Goal: Task Accomplishment & Management: Check status

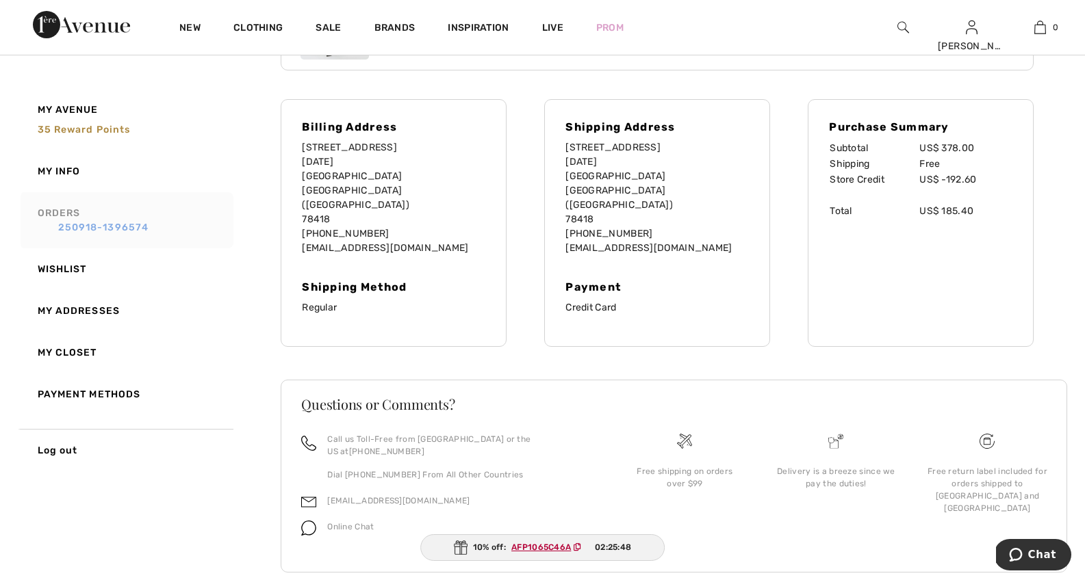
click at [86, 224] on link "250918-1396574" at bounding box center [134, 227] width 192 height 14
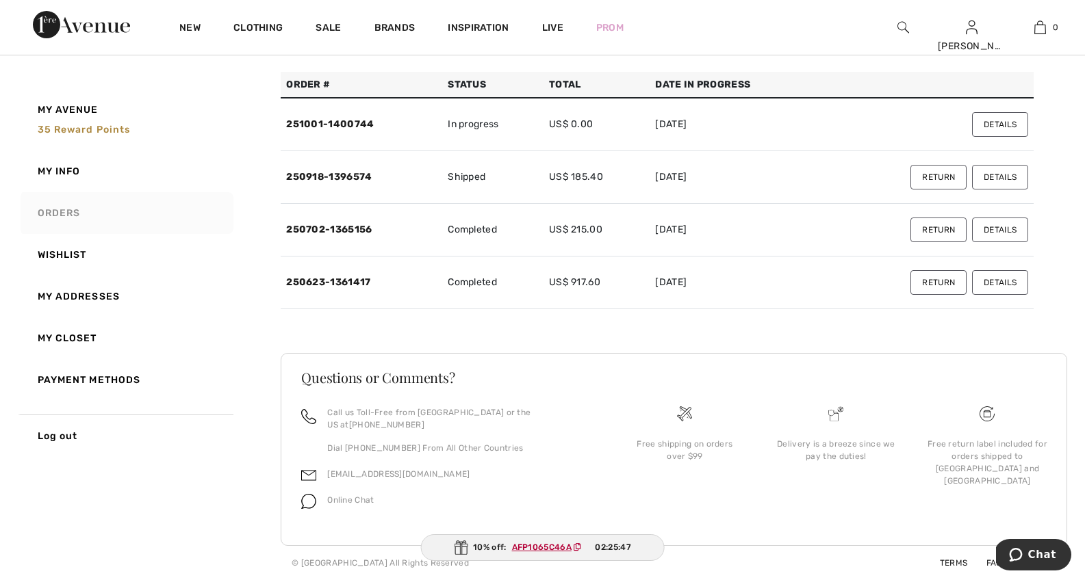
scroll to position [82, 0]
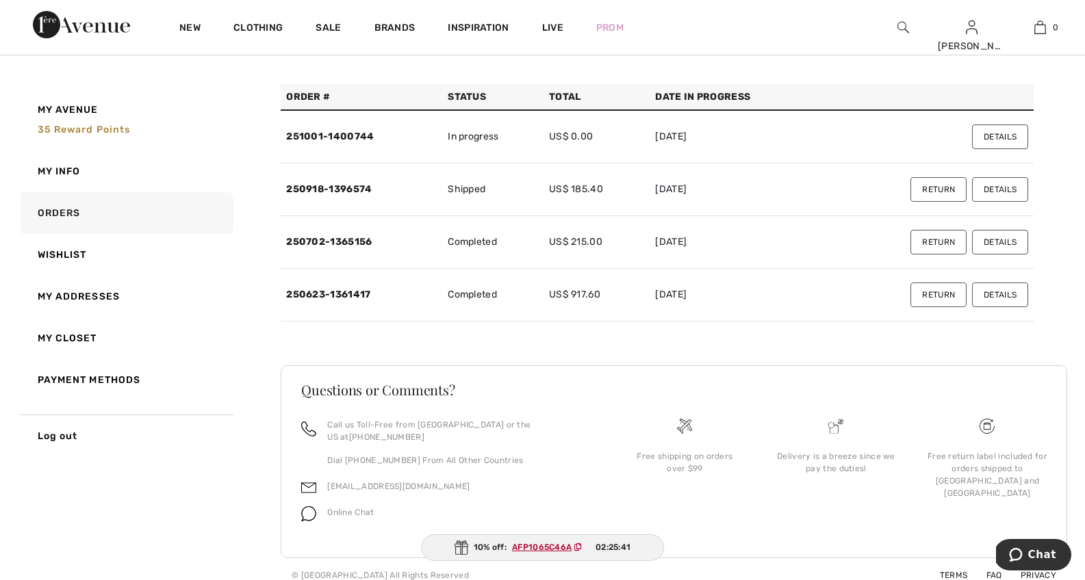
click at [925, 189] on button "Return" at bounding box center [938, 189] width 56 height 25
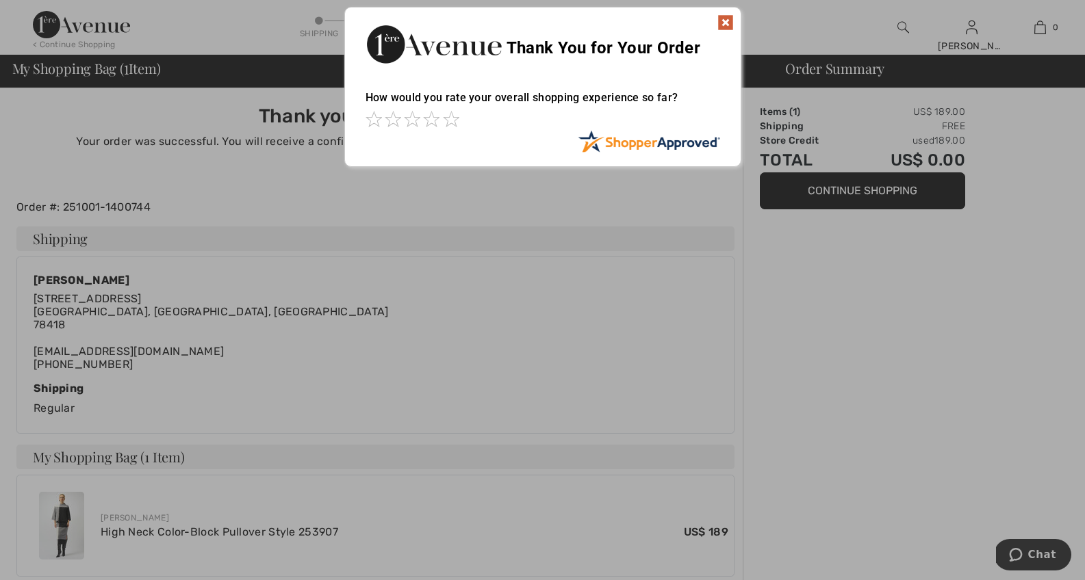
click at [724, 21] on img at bounding box center [725, 22] width 16 height 16
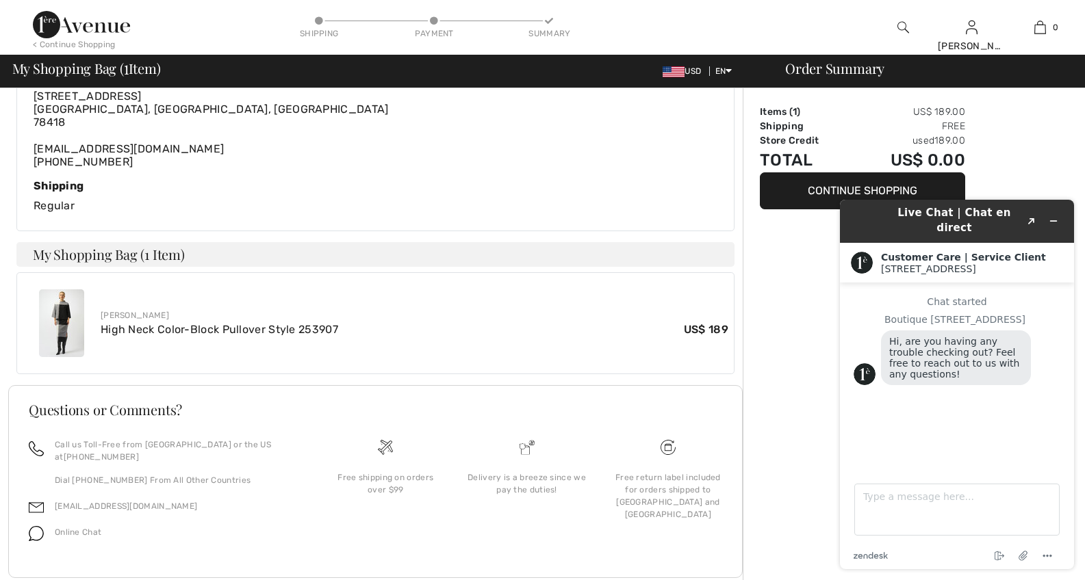
scroll to position [163, 0]
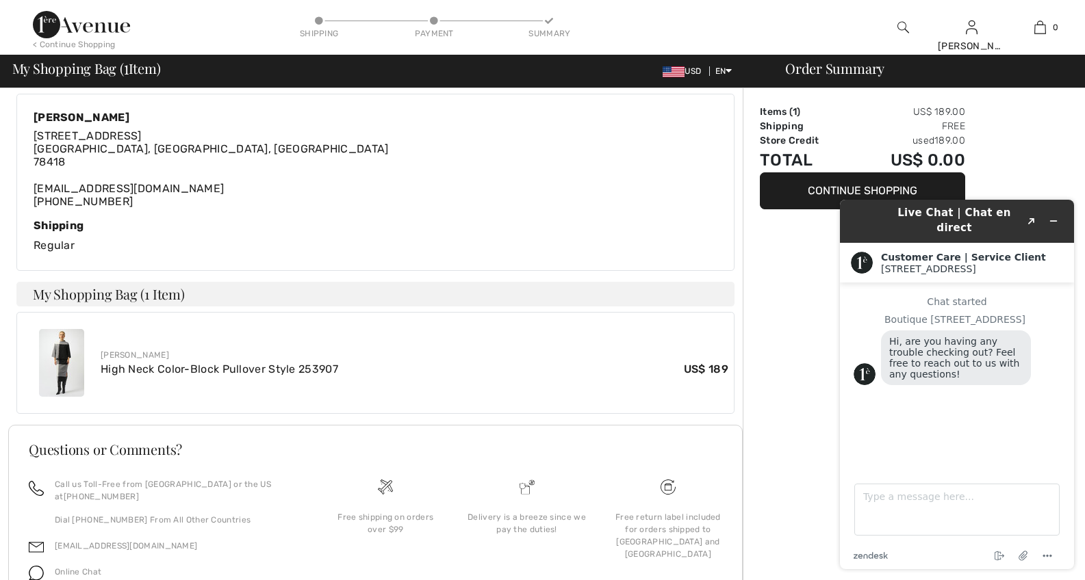
click at [994, 187] on div "Order Summary Items ( 1 ) US$ 189.00 Shipping Free Store Credit used 189.00 Tot…" at bounding box center [913, 288] width 342 height 727
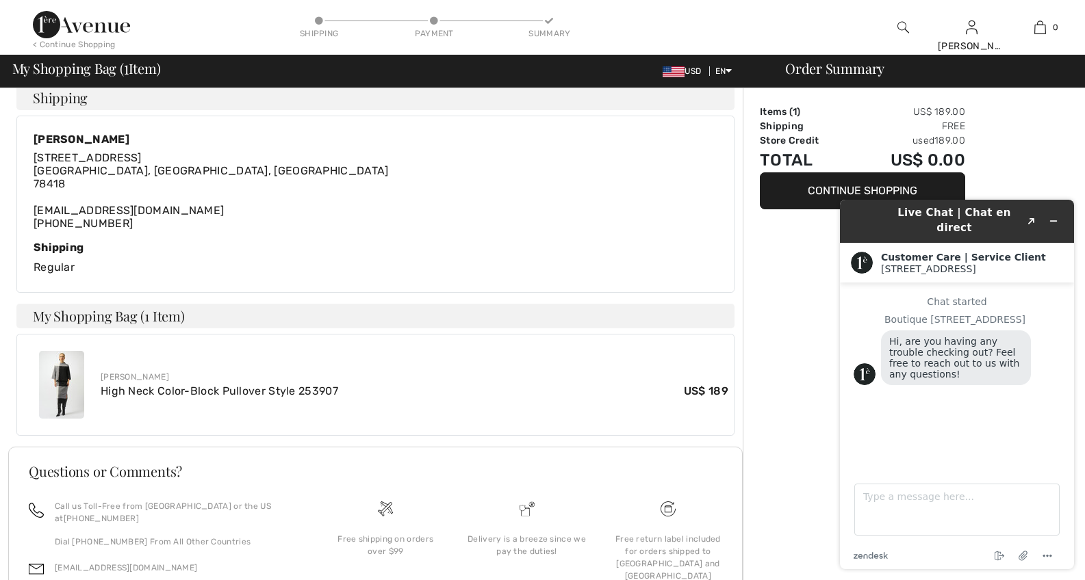
scroll to position [0, 0]
